Goal: Complete application form: Complete application form

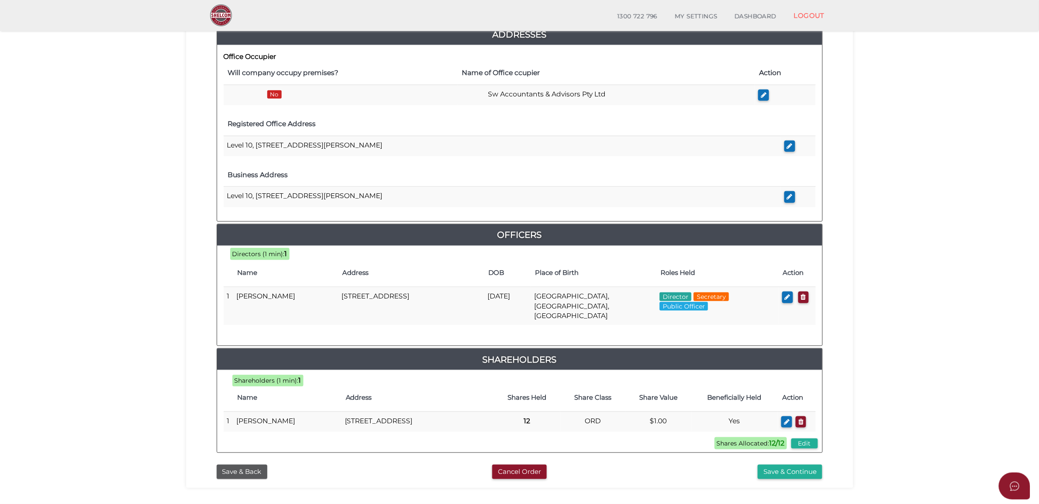
scroll to position [217, 0]
drag, startPoint x: 770, startPoint y: 474, endPoint x: 731, endPoint y: 474, distance: 38.8
click at [770, 474] on button "Save & Continue" at bounding box center [790, 472] width 65 height 14
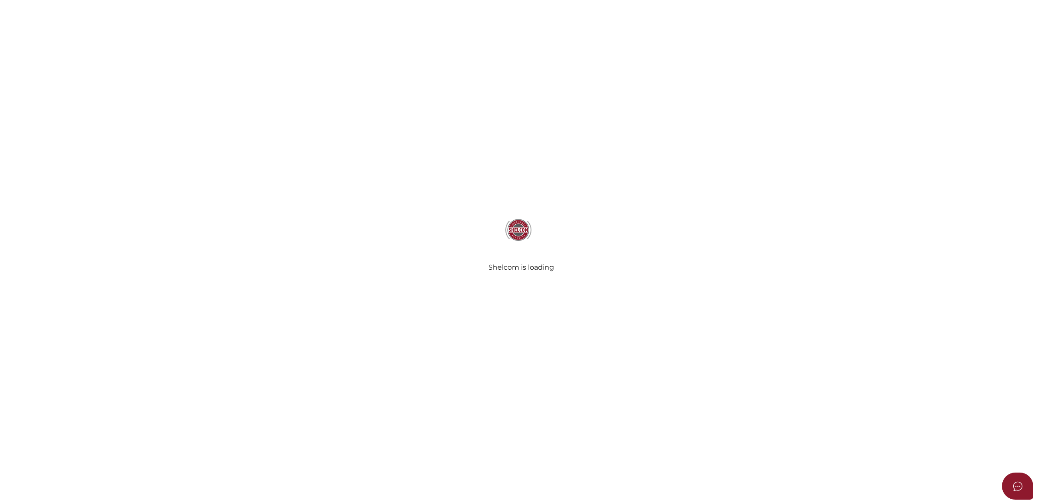
select select "Comb Binding"
select select "No"
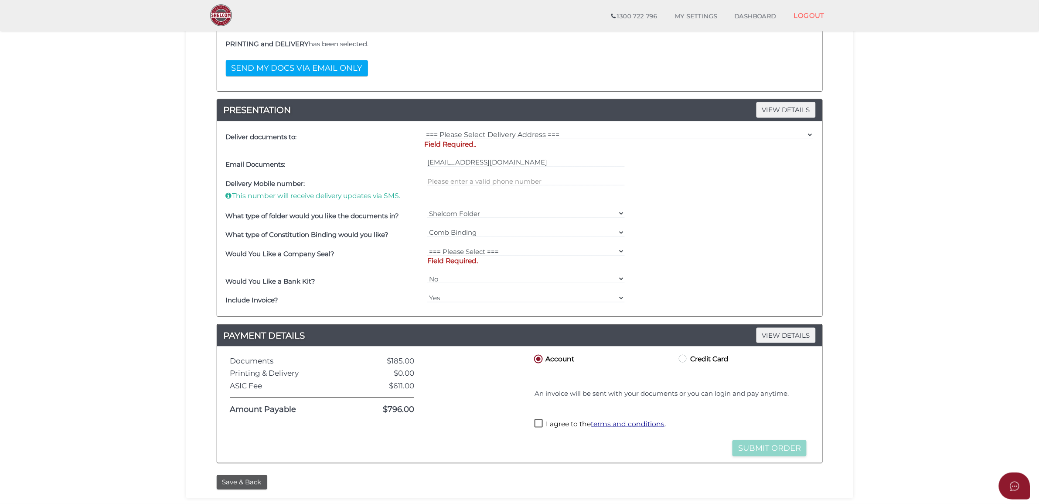
scroll to position [80, 0]
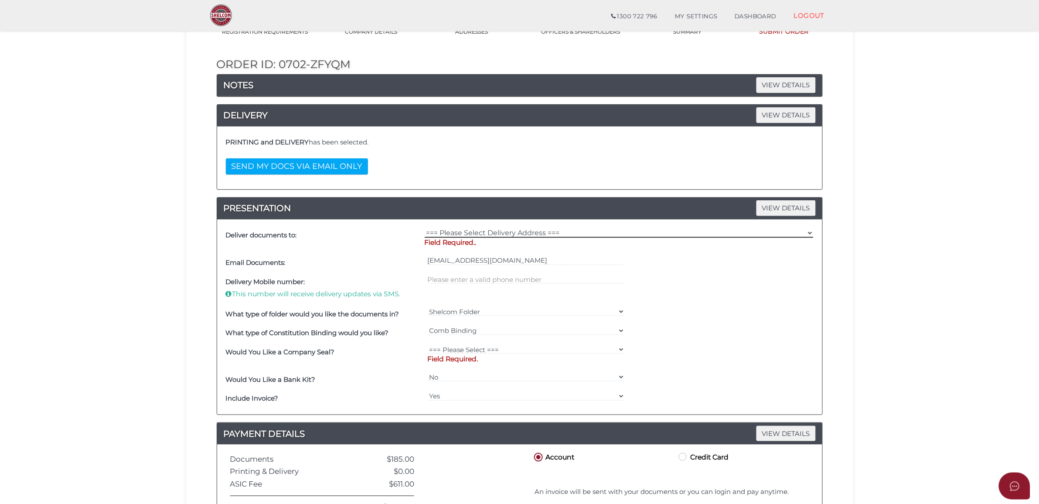
click at [544, 229] on select "=== Please Select Delivery Address === (User Address - Jessica De Nola) Level 1…" at bounding box center [619, 233] width 389 height 10
select select "0"
click at [425, 228] on select "=== Please Select Delivery Address === (User Address - Jessica De Nola) Level 1…" at bounding box center [619, 233] width 389 height 10
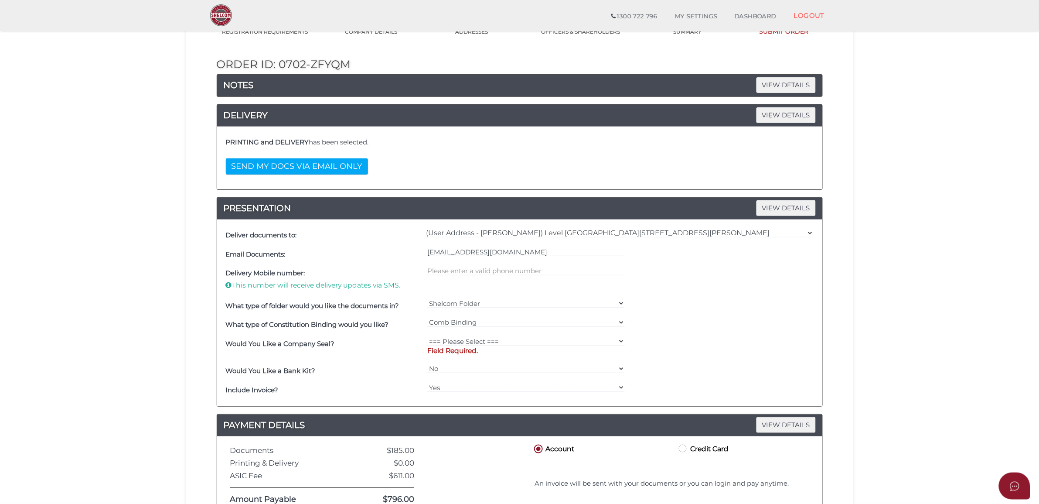
click at [472, 335] on div "=== Please Select === Fold Seal $50 No Seal Field Required." at bounding box center [526, 347] width 202 height 27
click at [473, 345] on select "=== Please Select === Fold Seal $50 No Seal" at bounding box center [525, 341] width 197 height 10
select select "0"
click at [427, 337] on select "=== Please Select === Fold Seal $50 No Seal" at bounding box center [525, 341] width 197 height 10
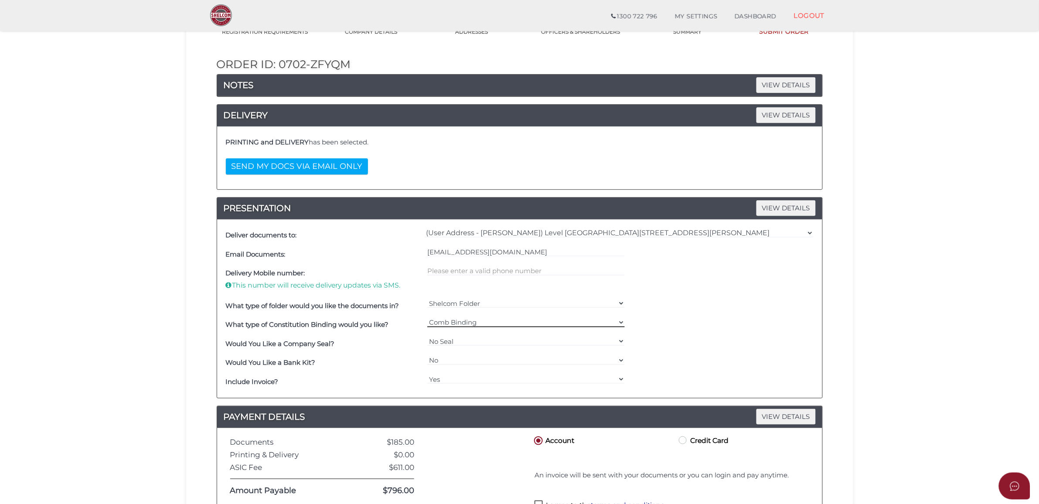
click at [468, 320] on select "=== Please Select === Comb Binding No Binding" at bounding box center [525, 322] width 197 height 10
click at [472, 297] on div "Shelcom Folder === Please Select === Shelcom Folder Client Supplied Folder No F…" at bounding box center [526, 305] width 202 height 19
click at [472, 305] on select "Shelcom Folder === Please Select === Shelcom Folder Client Supplied Folder No F…" at bounding box center [525, 303] width 197 height 10
select select "Client Supplied Folder"
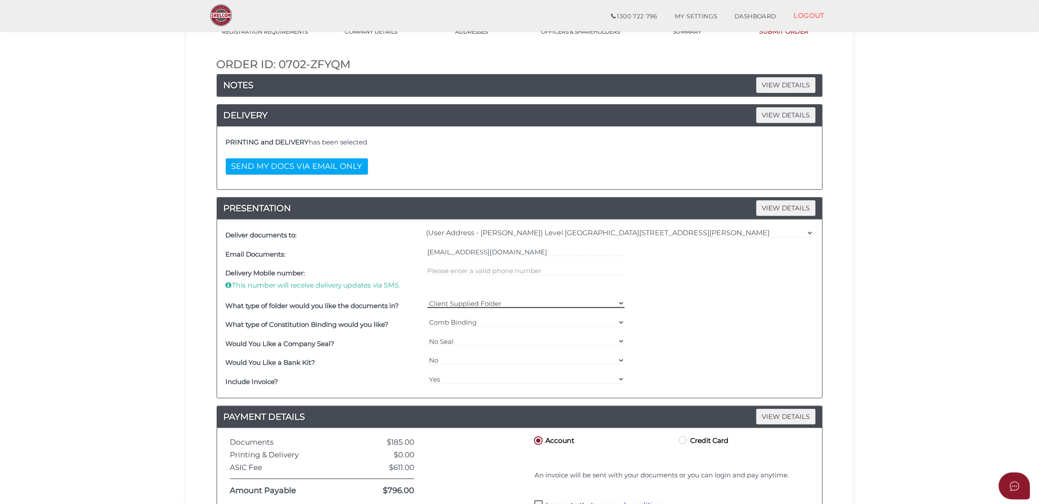
click at [427, 299] on select "Shelcom Folder === Please Select === Shelcom Folder Client Supplied Folder No F…" at bounding box center [525, 303] width 197 height 10
click at [676, 304] on div "What type of folder would you like the documents in? Shelcom Folder === Please …" at bounding box center [520, 305] width 592 height 19
click at [330, 164] on button "SEND MY DOCS VIA EMAIL ONLY" at bounding box center [297, 166] width 142 height 16
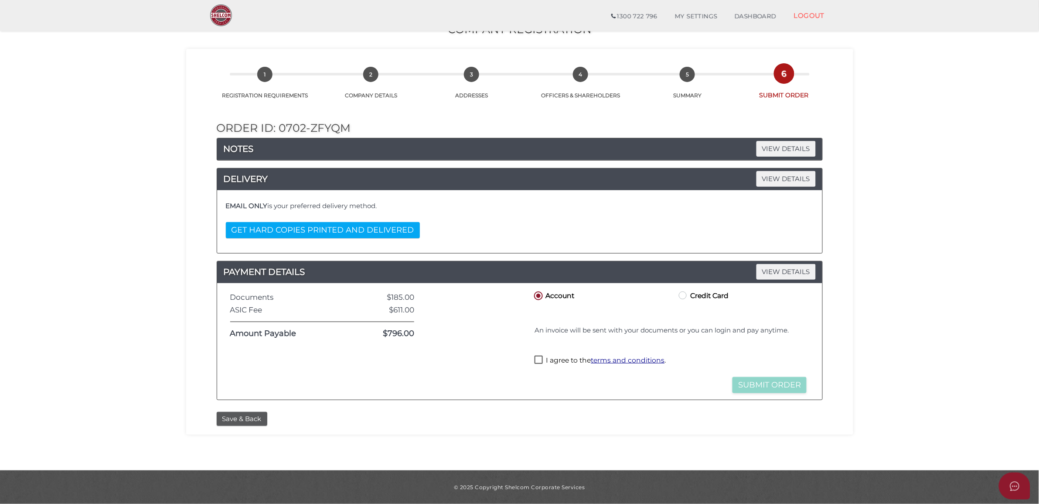
click at [536, 350] on div "Credit or Debit Card Loading saved cards... Select a saved card Submit Order an…" at bounding box center [670, 331] width 289 height 44
click at [537, 357] on label "I agree to the terms and conditions ." at bounding box center [599, 360] width 131 height 11
checkbox input "true"
click at [762, 386] on button "Submit Order" at bounding box center [769, 385] width 74 height 16
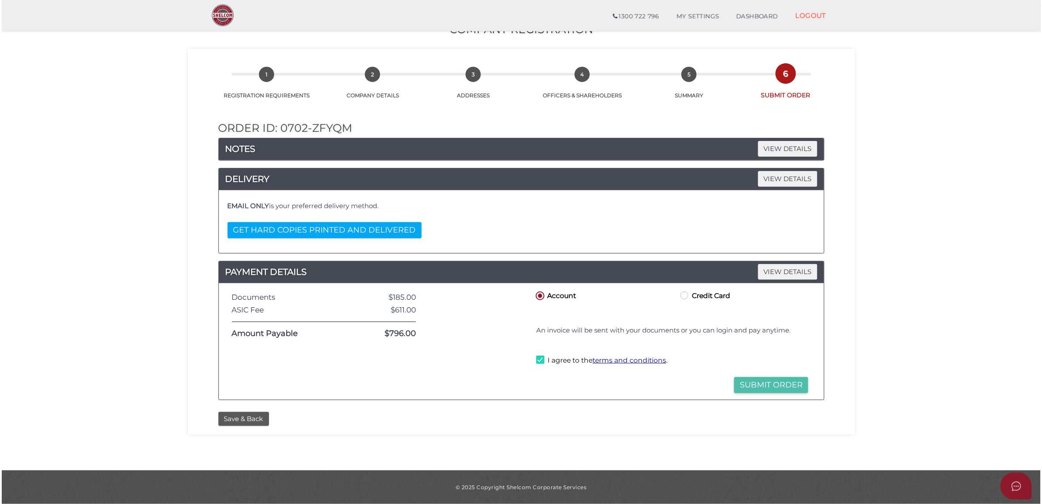
scroll to position [0, 0]
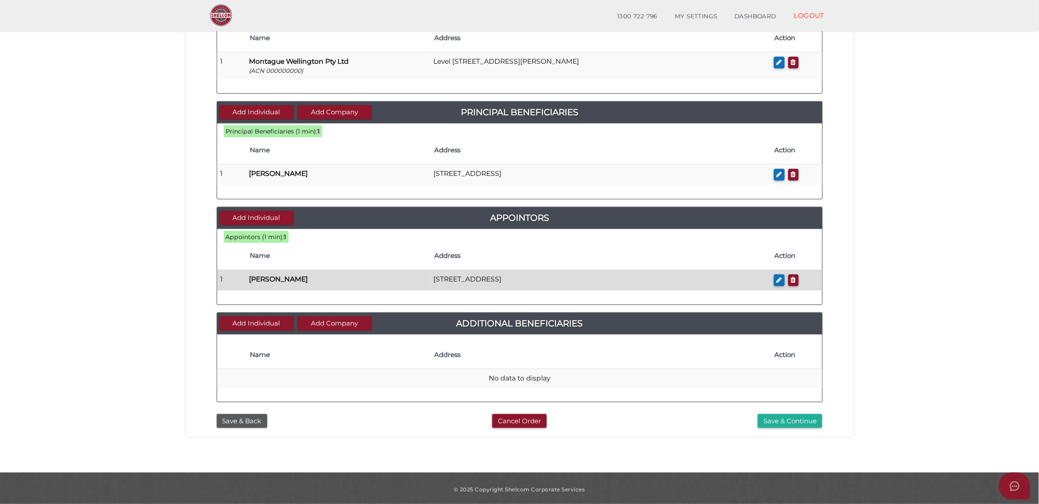
scroll to position [252, 0]
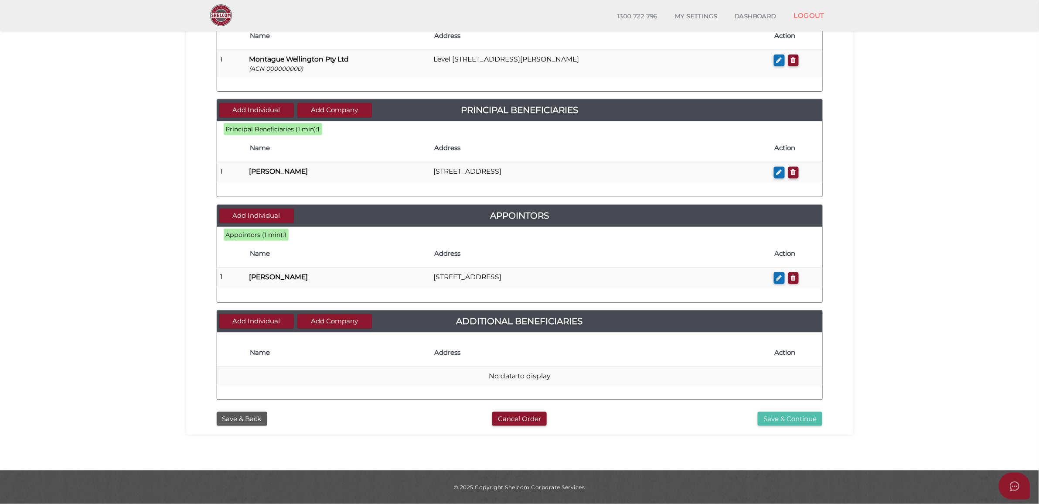
click at [783, 425] on button "Save & Continue" at bounding box center [790, 419] width 65 height 14
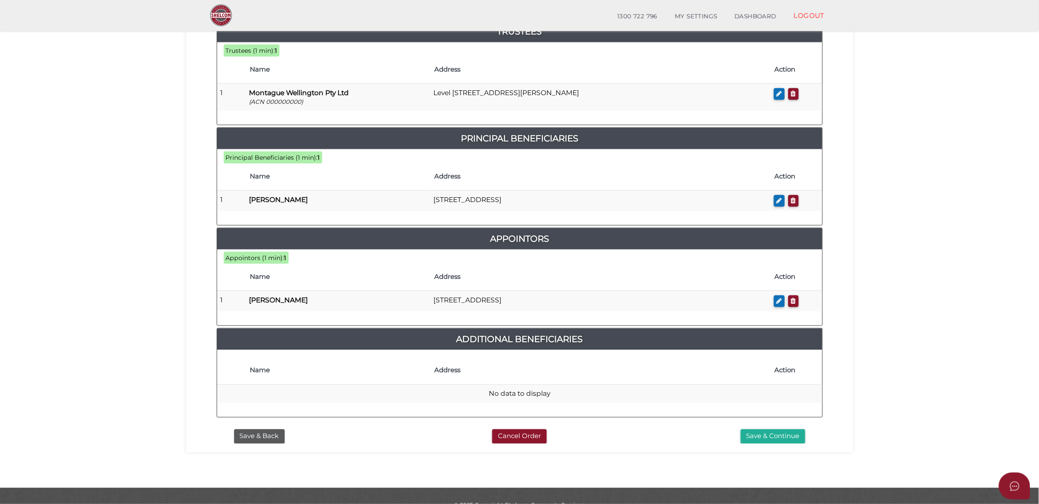
scroll to position [339, 0]
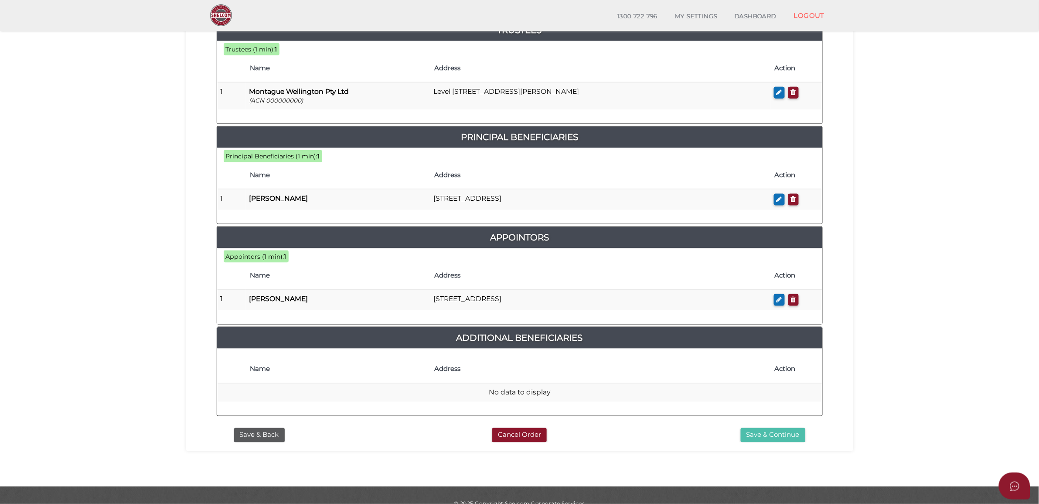
click at [760, 428] on button "Save & Continue" at bounding box center [773, 435] width 65 height 14
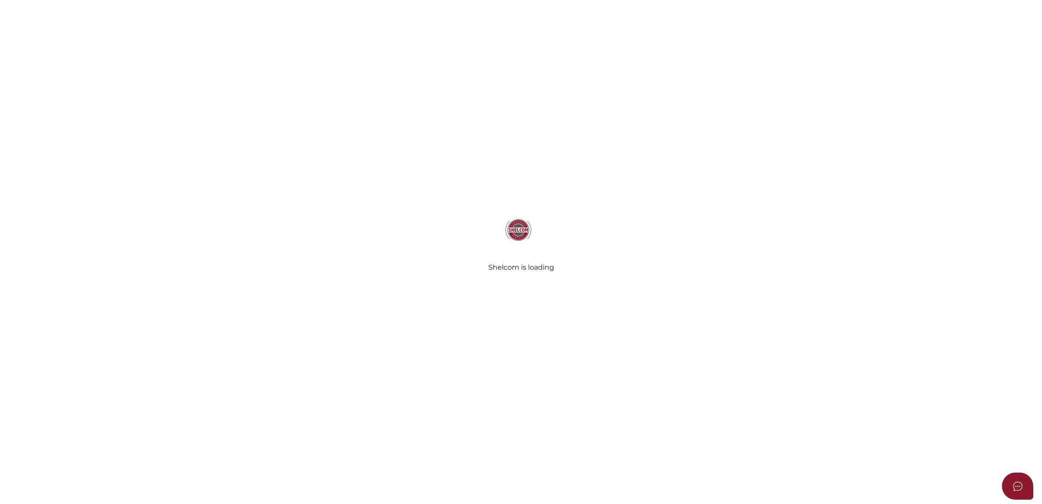
select select "Comb Binding"
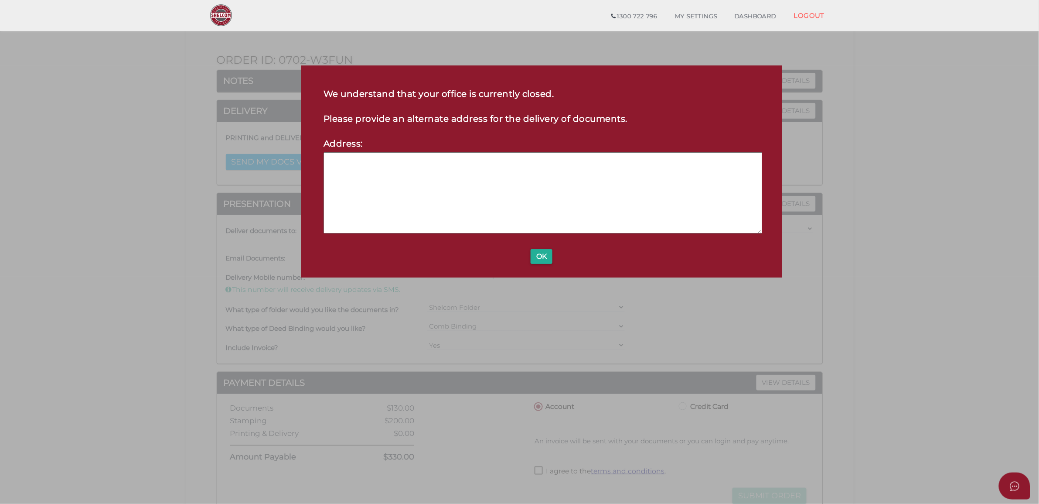
scroll to position [163, 0]
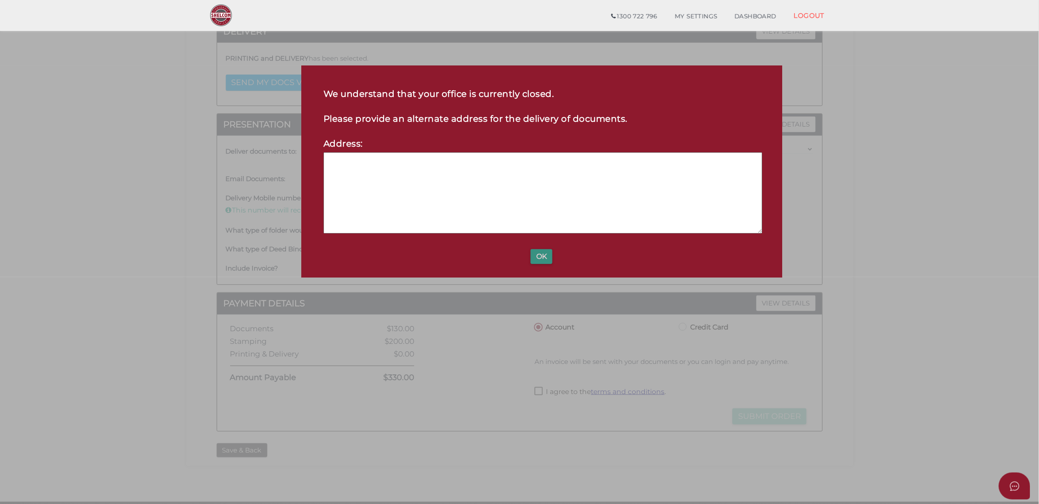
click at [538, 259] on button "OK" at bounding box center [542, 256] width 22 height 15
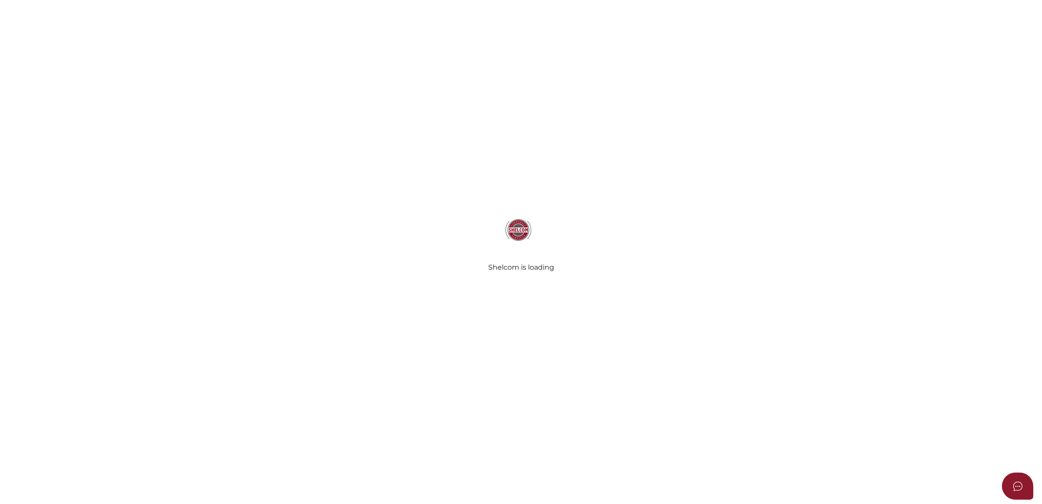
select select "Comb Binding"
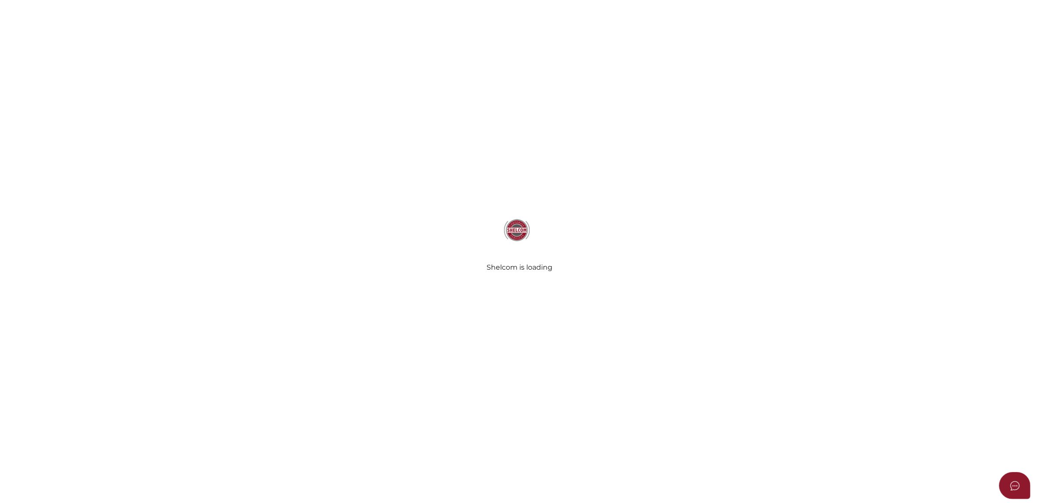
scroll to position [162, 0]
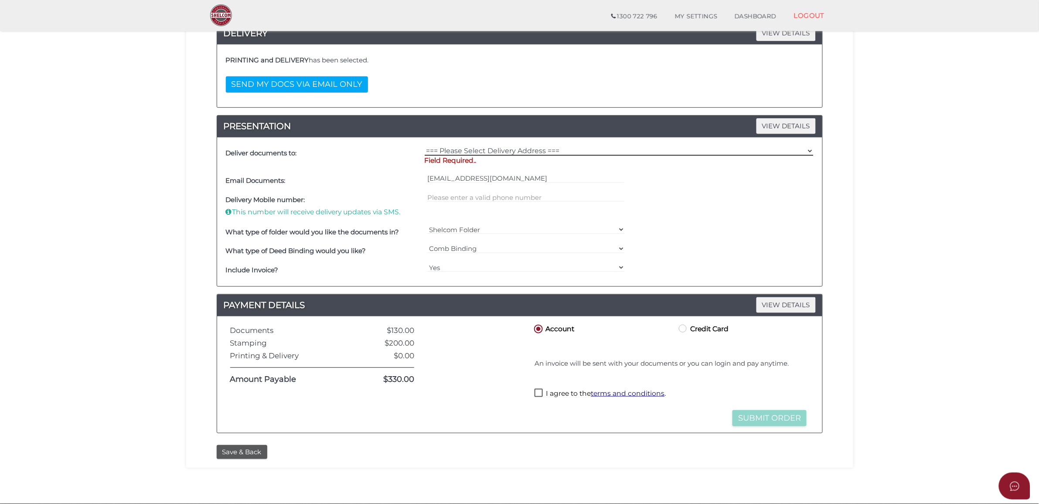
click at [485, 152] on select "=== Please Select Delivery Address === (User Address - [PERSON_NAME]) Level [GE…" at bounding box center [619, 151] width 389 height 10
select select "0"
click at [425, 147] on select "=== Please Select Delivery Address === (User Address - [PERSON_NAME]) Level [GE…" at bounding box center [619, 151] width 389 height 10
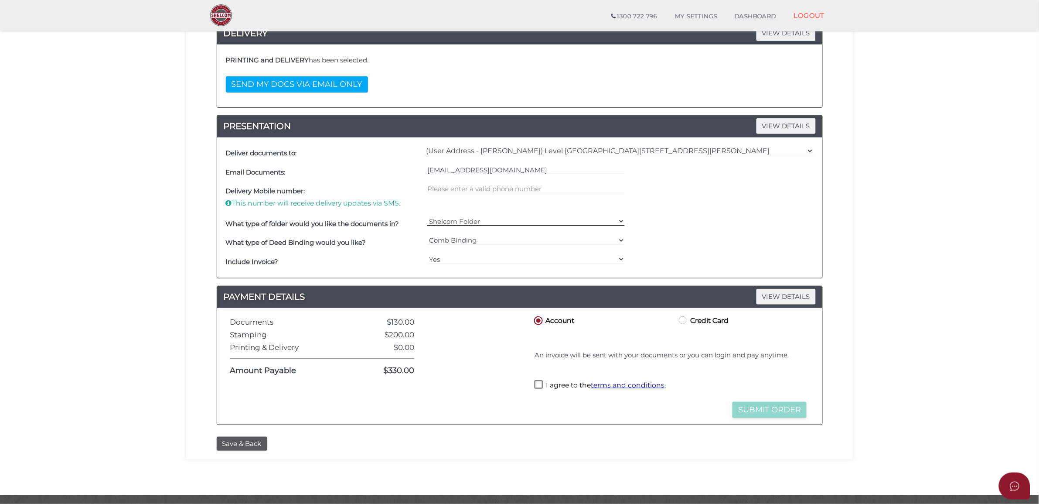
drag, startPoint x: 469, startPoint y: 217, endPoint x: 469, endPoint y: 223, distance: 6.1
click at [469, 217] on select "Shelcom Folder === Please Select === Shelcom Folder Client Supplied Folder No F…" at bounding box center [525, 221] width 197 height 10
select select "Client Supplied Folder"
click at [427, 217] on select "Shelcom Folder === Please Select === Shelcom Folder Client Supplied Folder No F…" at bounding box center [525, 221] width 197 height 10
click at [705, 225] on div "What type of folder would you like the documents in? Shelcom Folder === Please …" at bounding box center [520, 223] width 592 height 19
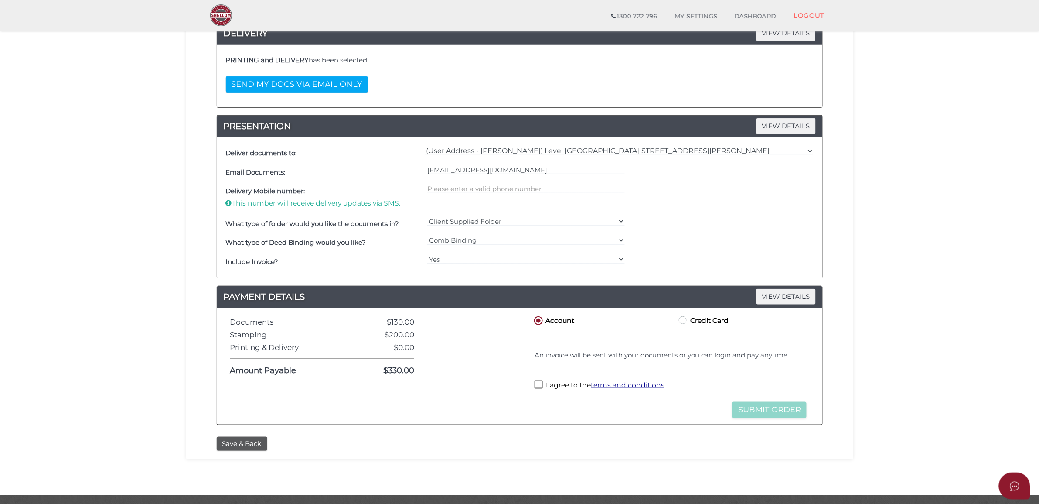
click at [536, 386] on label "I agree to the terms and conditions ." at bounding box center [599, 385] width 131 height 11
checkbox input "true"
click at [488, 237] on select "=== Please Select === Comb Binding No Binding" at bounding box center [525, 240] width 197 height 10
drag, startPoint x: 702, startPoint y: 219, endPoint x: 665, endPoint y: 201, distance: 41.5
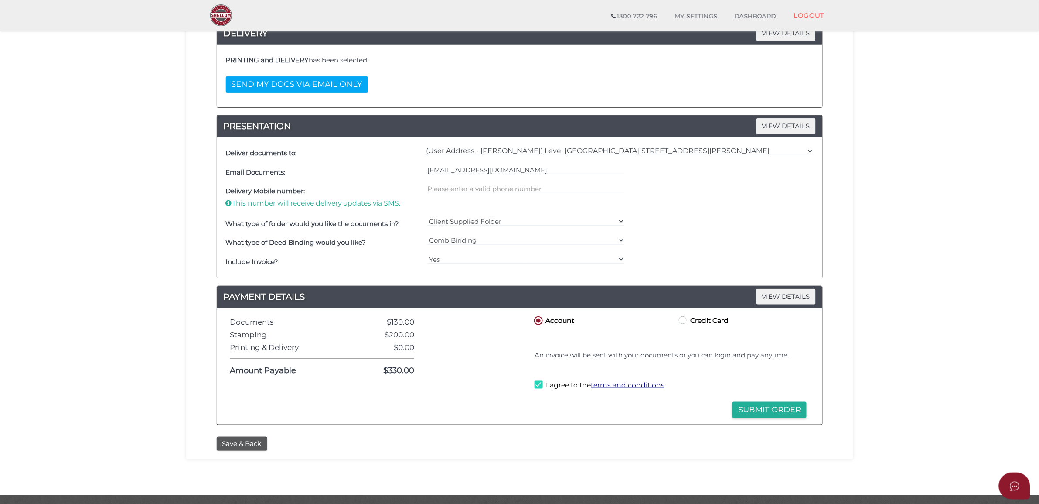
click at [702, 219] on div "What type of folder would you like the documents in? Shelcom Folder === Please …" at bounding box center [520, 223] width 592 height 19
click at [303, 85] on button "SEND MY DOCS VIA EMAIL ONLY" at bounding box center [297, 84] width 142 height 16
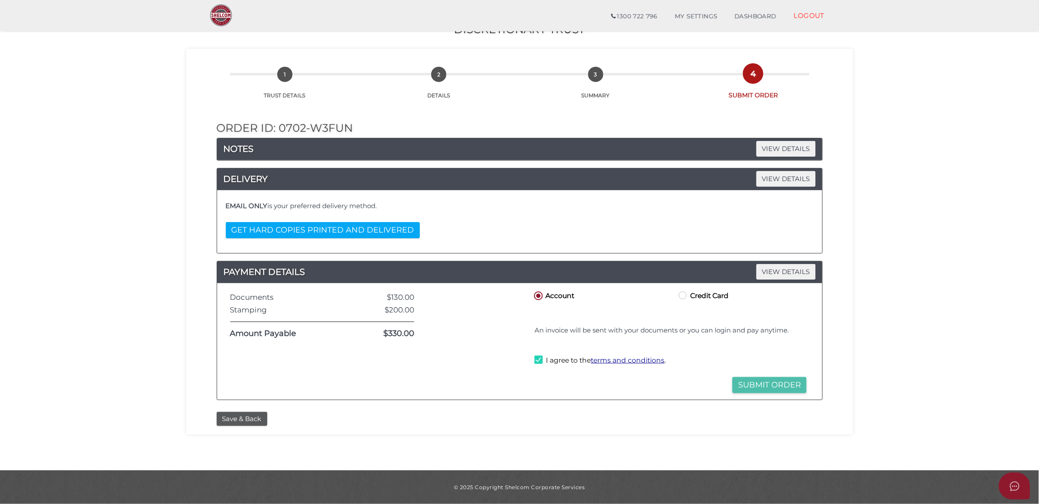
click at [770, 379] on button "Submit Order" at bounding box center [769, 385] width 74 height 16
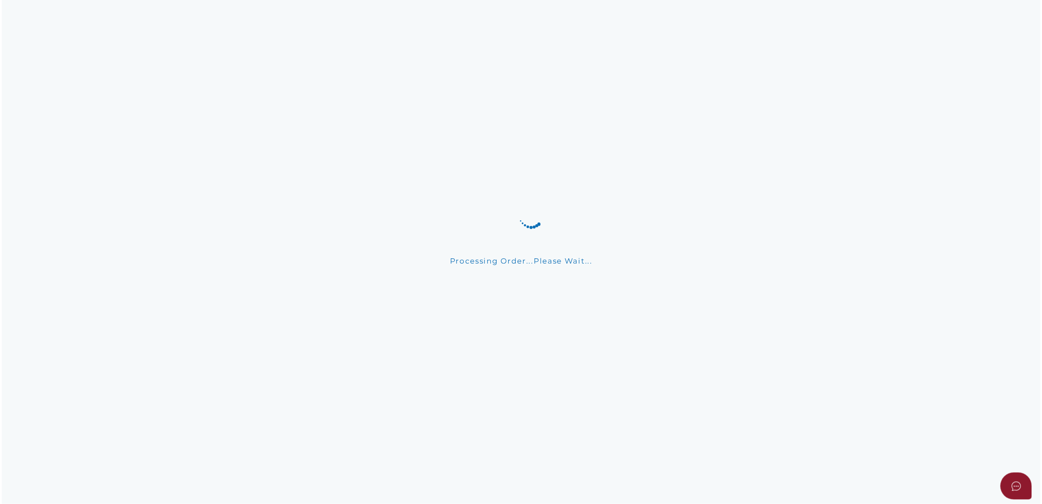
scroll to position [0, 0]
